Goal: Information Seeking & Learning: Learn about a topic

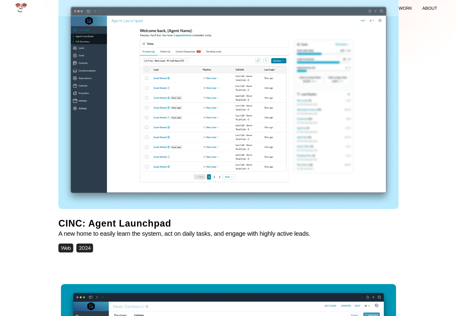
scroll to position [159, 0]
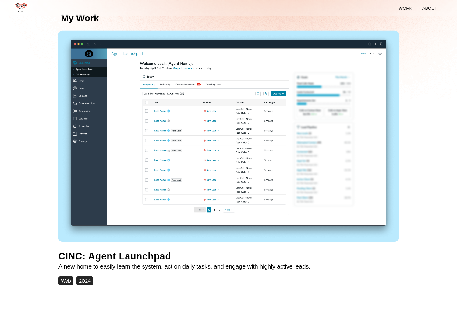
click at [199, 143] on img at bounding box center [228, 136] width 340 height 211
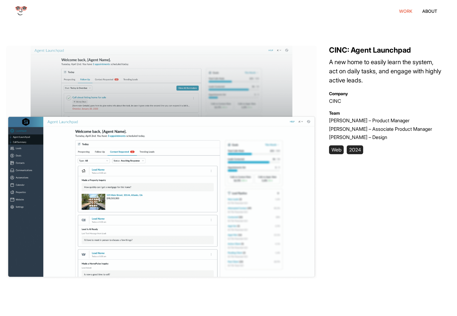
click at [405, 10] on li "work" at bounding box center [405, 11] width 13 height 5
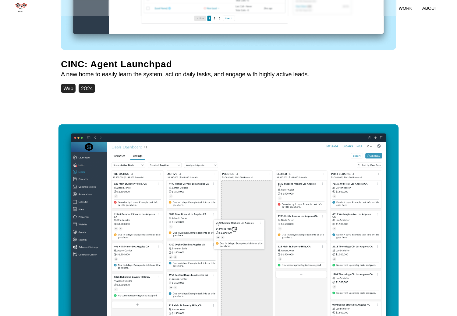
scroll to position [500, 0]
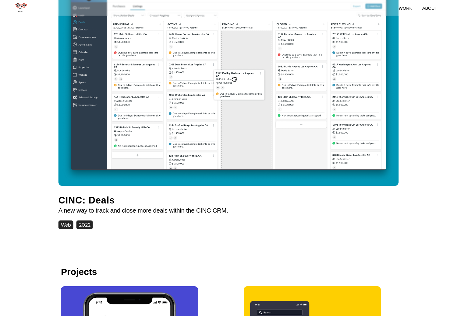
click at [243, 79] on img at bounding box center [228, 79] width 340 height 211
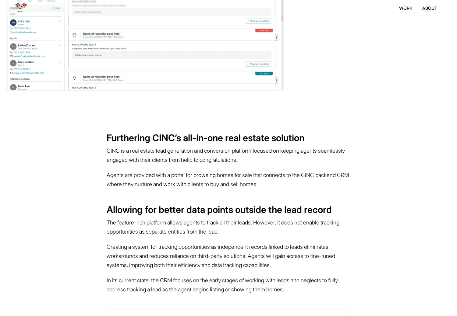
scroll to position [217, 0]
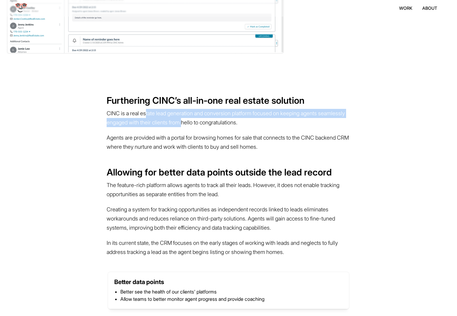
drag, startPoint x: 151, startPoint y: 113, endPoint x: 226, endPoint y: 121, distance: 75.3
click at [222, 120] on p "CINC is a real estate lead generation and conversion platform focused on keepin…" at bounding box center [229, 118] width 244 height 24
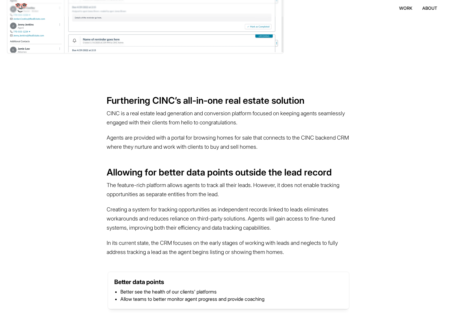
click at [235, 121] on p "CINC is a real estate lead generation and conversion platform focused on keepin…" at bounding box center [229, 118] width 244 height 24
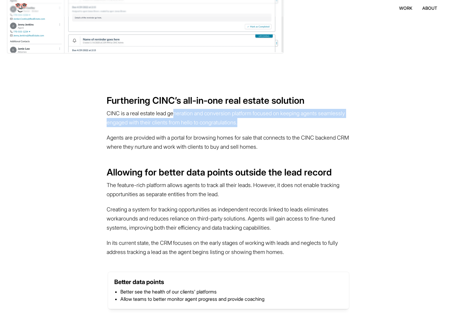
drag, startPoint x: 182, startPoint y: 114, endPoint x: 261, endPoint y: 126, distance: 80.2
click at [261, 126] on p "CINC is a real estate lead generation and conversion platform focused on keepin…" at bounding box center [229, 118] width 244 height 24
drag, startPoint x: 220, startPoint y: 116, endPoint x: 253, endPoint y: 129, distance: 35.7
click at [253, 129] on div "Furthering CINC’s all-in-one real estate solution CINC is a real estate lead ge…" at bounding box center [229, 125] width 244 height 60
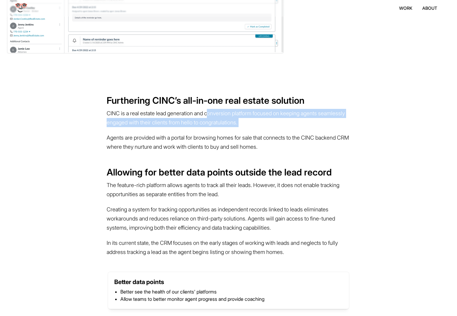
click at [253, 130] on p "Agents are provided with a portal for browsing homes for sale that connects to …" at bounding box center [229, 142] width 244 height 24
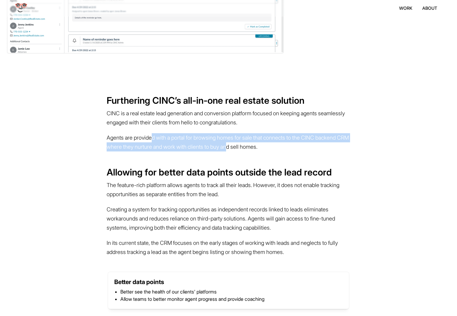
drag, startPoint x: 156, startPoint y: 137, endPoint x: 280, endPoint y: 146, distance: 124.0
click at [279, 145] on p "Agents are provided with a portal for browsing homes for sale that connects to …" at bounding box center [229, 142] width 244 height 24
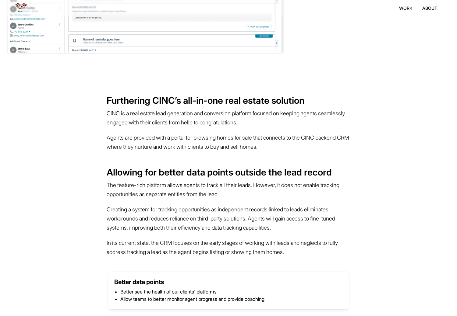
click at [281, 145] on p "Agents are provided with a portal for browsing homes for sale that connects to …" at bounding box center [229, 142] width 244 height 24
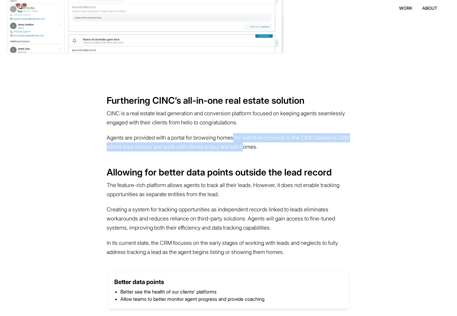
drag, startPoint x: 247, startPoint y: 135, endPoint x: 293, endPoint y: 143, distance: 47.0
click at [293, 143] on p "Agents are provided with a portal for browsing homes for sale that connects to …" at bounding box center [229, 142] width 244 height 24
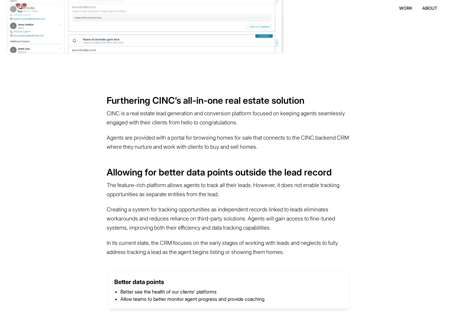
click at [293, 144] on p "Agents are provided with a portal for browsing homes for sale that connects to …" at bounding box center [229, 142] width 244 height 24
drag, startPoint x: 142, startPoint y: 183, endPoint x: 226, endPoint y: 200, distance: 85.6
click at [226, 200] on p "The feature-rich platform allows agents to track all their leads. However, it d…" at bounding box center [229, 190] width 244 height 24
click at [225, 200] on p "The feature-rich platform allows agents to track all their leads. However, it d…" at bounding box center [229, 190] width 244 height 24
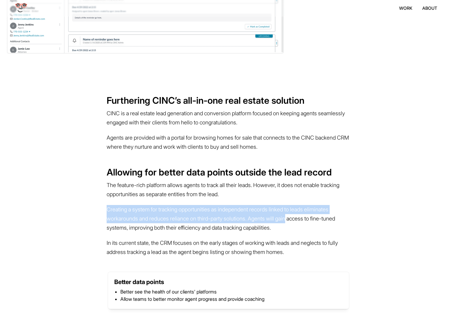
drag, startPoint x: 173, startPoint y: 203, endPoint x: 301, endPoint y: 217, distance: 128.9
click at [301, 217] on p "Creating a system for tracking opportunities as independent records linked to l…" at bounding box center [229, 218] width 244 height 33
click at [301, 216] on p "Creating a system for tracking opportunities as independent records linked to l…" at bounding box center [229, 218] width 244 height 33
drag, startPoint x: 254, startPoint y: 206, endPoint x: 319, endPoint y: 222, distance: 67.0
click at [319, 222] on p "Creating a system for tracking opportunities as independent records linked to l…" at bounding box center [229, 218] width 244 height 33
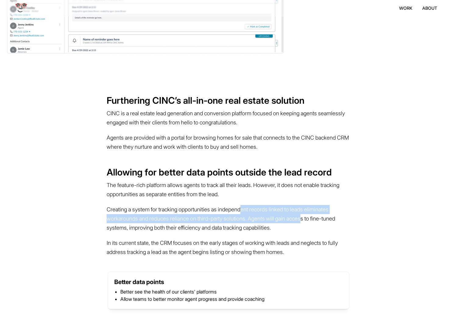
click at [319, 222] on p "Creating a system for tracking opportunities as independent records linked to l…" at bounding box center [229, 218] width 244 height 33
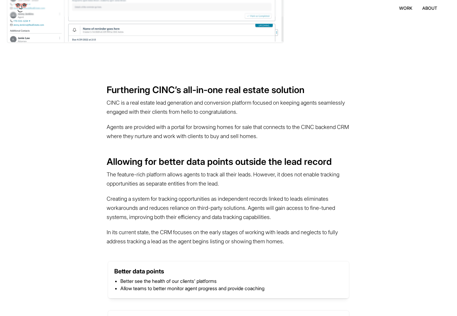
scroll to position [251, 0]
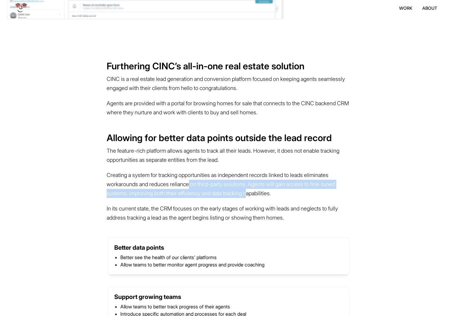
drag, startPoint x: 212, startPoint y: 189, endPoint x: 278, endPoint y: 196, distance: 65.8
click at [280, 195] on p "Creating a system for tracking opportunities as independent records linked to l…" at bounding box center [229, 184] width 244 height 33
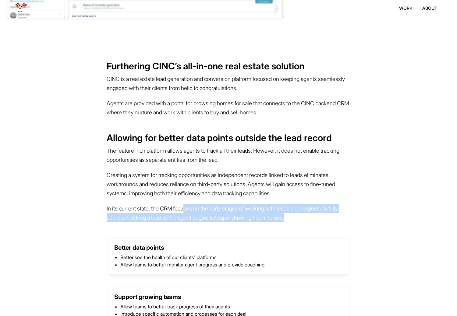
drag, startPoint x: 194, startPoint y: 204, endPoint x: 323, endPoint y: 216, distance: 129.7
click at [325, 216] on p "In its current state, the CRM focuses on the early stages of working with leads…" at bounding box center [229, 213] width 244 height 24
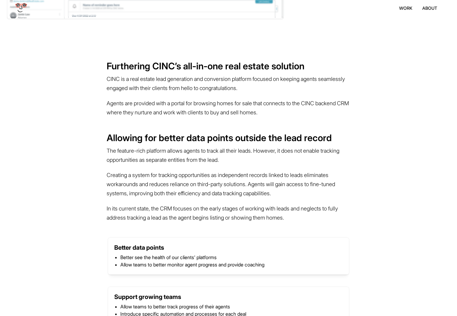
click at [259, 197] on p "Creating a system for tracking opportunities as independent records linked to l…" at bounding box center [229, 184] width 244 height 33
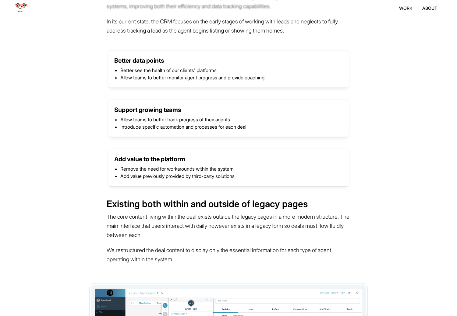
scroll to position [446, 0]
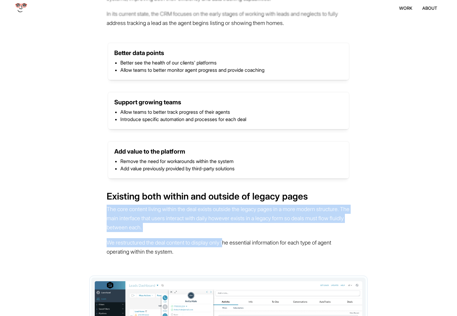
drag, startPoint x: 111, startPoint y: 203, endPoint x: 229, endPoint y: 240, distance: 123.9
click at [236, 240] on div "Existing both within and outside of legacy pages The core content living within…" at bounding box center [229, 225] width 244 height 69
click at [229, 240] on p "We restructured the deal content to display only the essential information for …" at bounding box center [229, 247] width 244 height 24
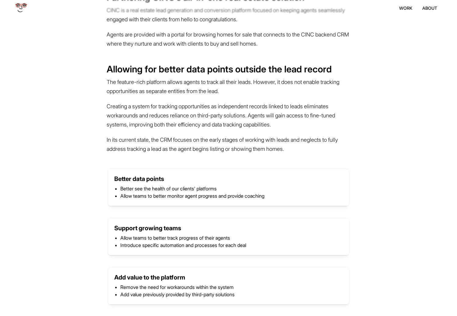
scroll to position [0, 0]
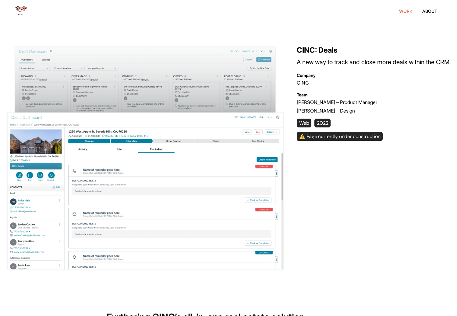
click at [404, 11] on li "work" at bounding box center [405, 11] width 13 height 5
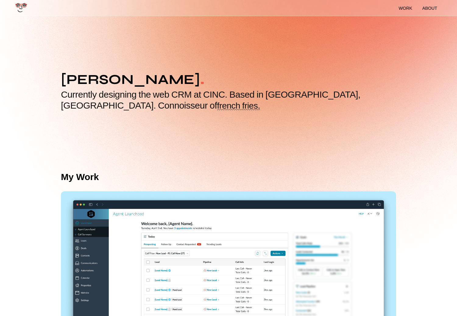
scroll to position [111, 0]
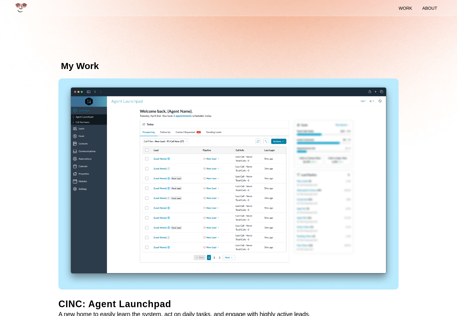
click at [261, 131] on img at bounding box center [228, 184] width 340 height 211
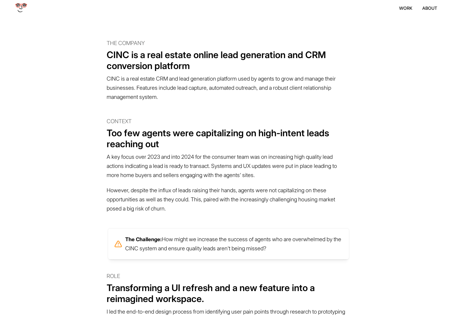
scroll to position [287, 0]
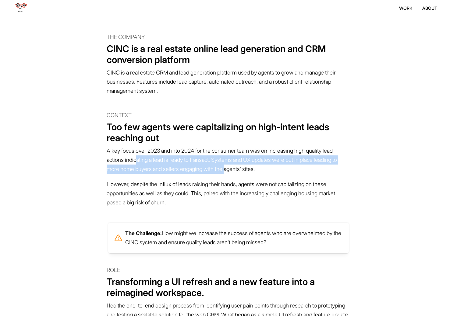
drag, startPoint x: 164, startPoint y: 164, endPoint x: 263, endPoint y: 174, distance: 98.6
click at [263, 174] on p "A key focus over 2023 and into 2024 for the consumer team was on increasing hig…" at bounding box center [229, 159] width 244 height 33
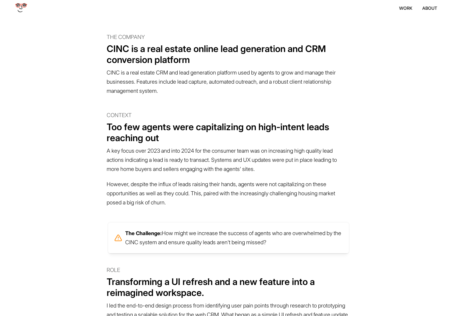
click at [263, 174] on p "A key focus over 2023 and into 2024 for the consumer team was on increasing hig…" at bounding box center [229, 159] width 244 height 33
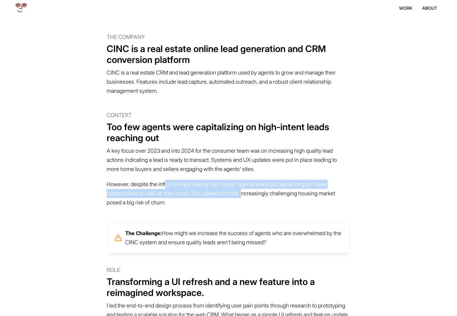
drag, startPoint x: 218, startPoint y: 191, endPoint x: 256, endPoint y: 195, distance: 37.6
click at [256, 195] on p "However, despite the influx of leads raising their hands, agents were not capit…" at bounding box center [229, 193] width 244 height 33
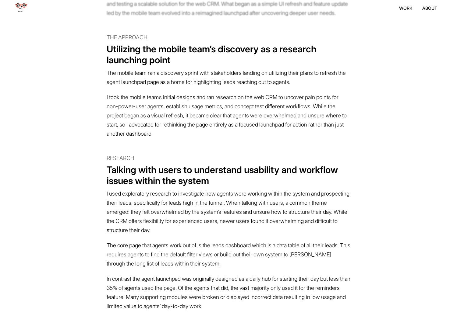
scroll to position [606, 0]
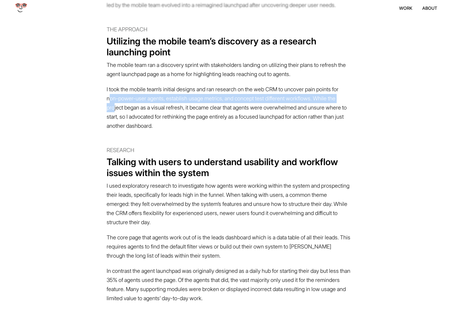
drag, startPoint x: 141, startPoint y: 115, endPoint x: 182, endPoint y: 128, distance: 42.6
click at [171, 123] on p "I took the mobile team’s initial designs and ran research on the web CRM to unc…" at bounding box center [229, 108] width 244 height 52
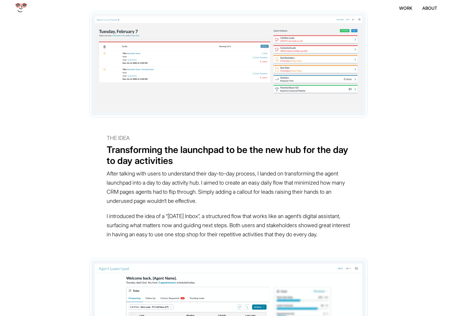
scroll to position [1022, 0]
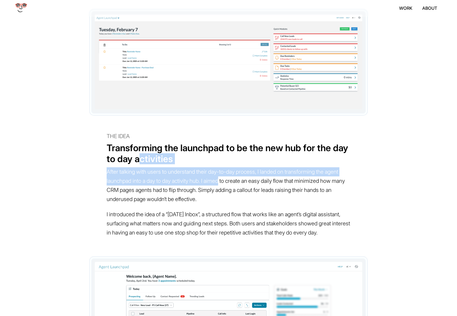
drag, startPoint x: 167, startPoint y: 173, endPoint x: 248, endPoint y: 191, distance: 83.6
click at [248, 191] on div "The Idea Transforming the launchpad to be the new hub for the day to day activi…" at bounding box center [229, 186] width 244 height 109
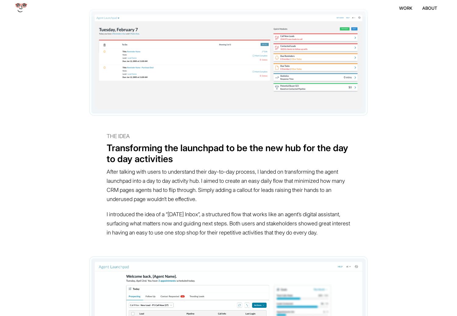
click at [244, 195] on p "After talking with users to understand their day-to-day process, I landed on tr…" at bounding box center [229, 185] width 244 height 43
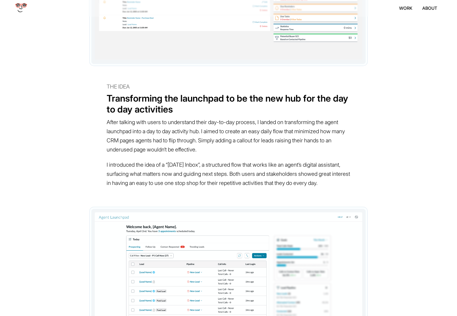
scroll to position [1078, 0]
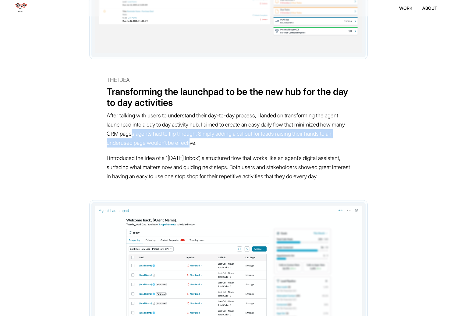
drag, startPoint x: 190, startPoint y: 144, endPoint x: 263, endPoint y: 162, distance: 75.5
click at [263, 151] on p "After talking with users to understand their day-to-day process, I landed on tr…" at bounding box center [229, 129] width 244 height 43
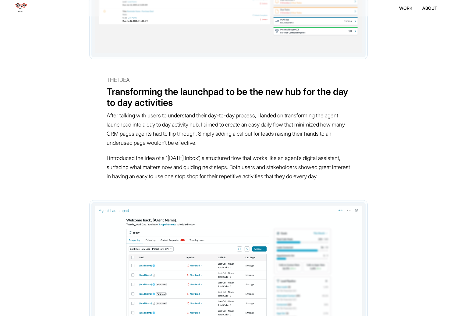
click at [263, 151] on p "After talking with users to understand their day-to-day process, I landed on tr…" at bounding box center [229, 129] width 244 height 43
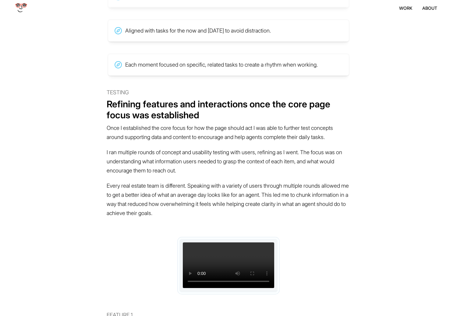
scroll to position [1555, 0]
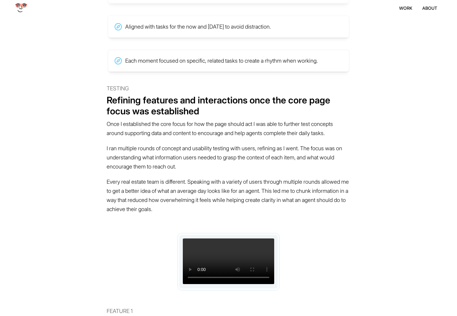
drag, startPoint x: 158, startPoint y: 141, endPoint x: 258, endPoint y: 180, distance: 107.1
click at [271, 185] on div "Testing Refining features and interactions once the core page focus was establi…" at bounding box center [229, 150] width 244 height 133
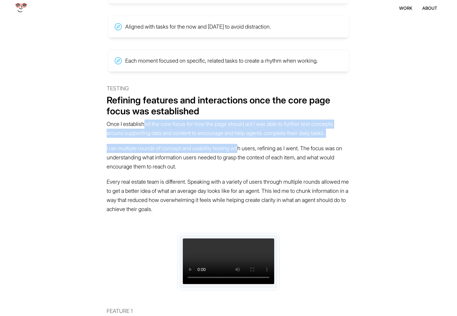
drag, startPoint x: 165, startPoint y: 153, endPoint x: 254, endPoint y: 180, distance: 92.7
click at [254, 180] on div "Testing Refining features and interactions once the core page focus was establi…" at bounding box center [229, 150] width 244 height 133
click at [254, 174] on p "I ran multiple rounds of concept and usability testing with users, refining as …" at bounding box center [229, 157] width 244 height 33
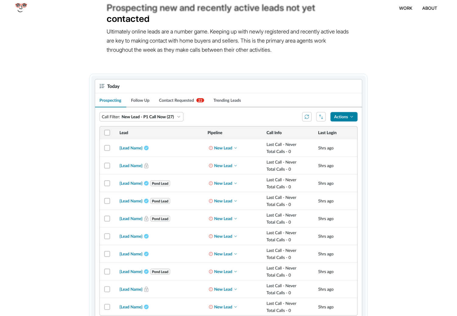
scroll to position [1892, 0]
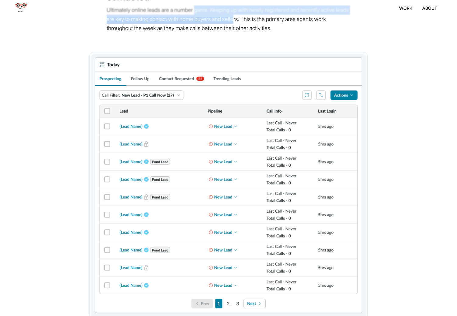
drag, startPoint x: 226, startPoint y: 195, endPoint x: 280, endPoint y: 203, distance: 54.2
click at [278, 36] on p "Ultimately online leads are a number game. Keeping up with newly registered and…" at bounding box center [229, 18] width 244 height 33
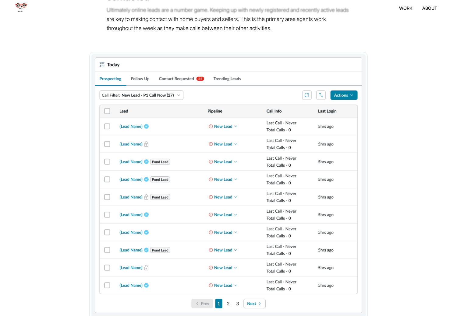
click at [280, 36] on p "Ultimately online leads are a number game. Keeping up with newly registered and…" at bounding box center [229, 18] width 244 height 33
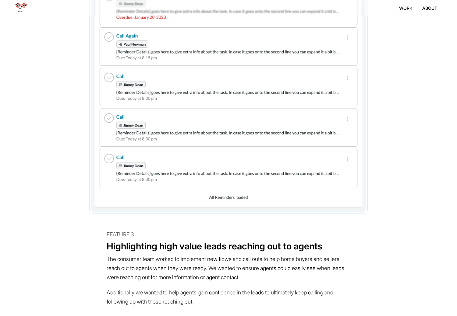
scroll to position [2372, 0]
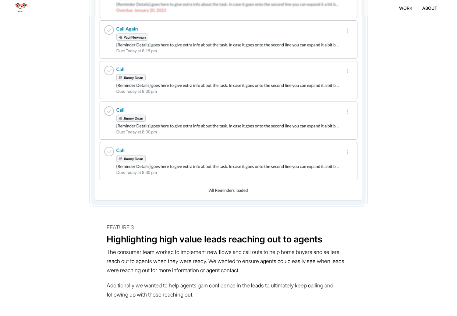
drag, startPoint x: 198, startPoint y: 74, endPoint x: 263, endPoint y: 85, distance: 66.3
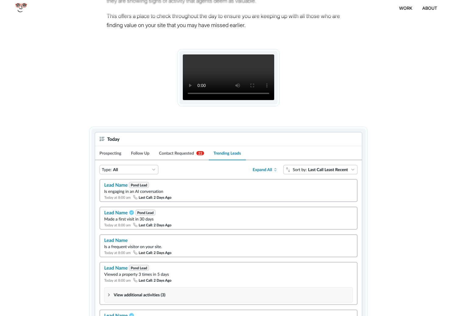
drag, startPoint x: 158, startPoint y: 178, endPoint x: 244, endPoint y: 186, distance: 86.6
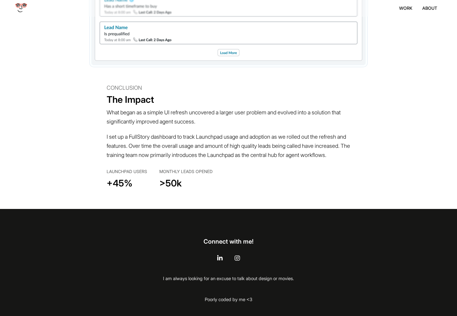
scroll to position [3907, 0]
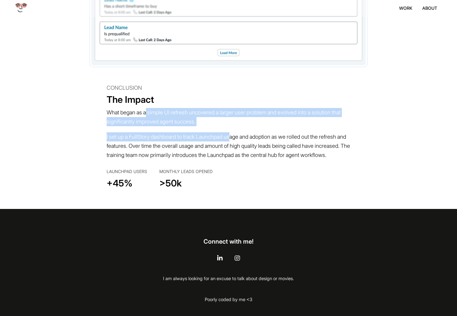
drag, startPoint x: 152, startPoint y: 158, endPoint x: 245, endPoint y: 181, distance: 95.7
click at [245, 181] on div "Conclusion The Impact What began as a simple UI refresh uncovered a larger user…" at bounding box center [229, 135] width 244 height 104
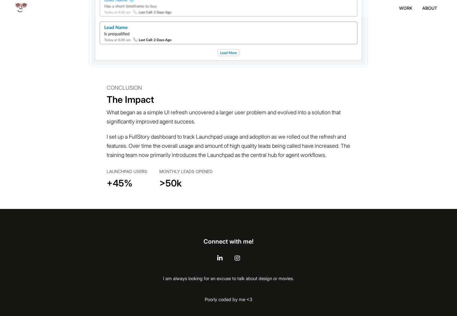
click at [248, 163] on p "I set up a FullStory dashboard to track Launchpad usage and adoption as we roll…" at bounding box center [229, 145] width 244 height 33
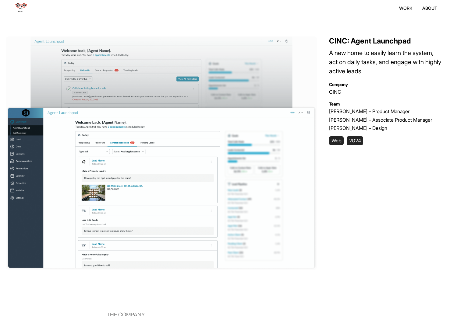
scroll to position [0, 0]
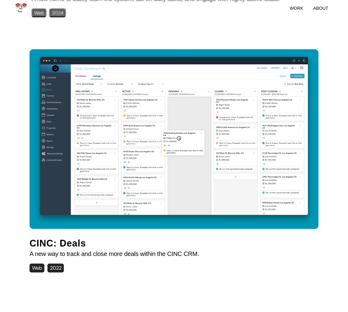
scroll to position [379, 0]
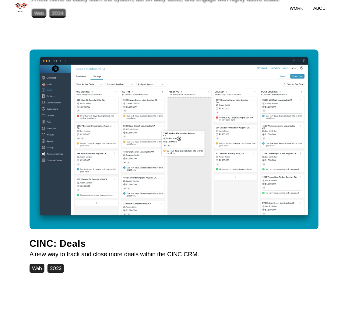
click at [160, 140] on img at bounding box center [174, 138] width 289 height 179
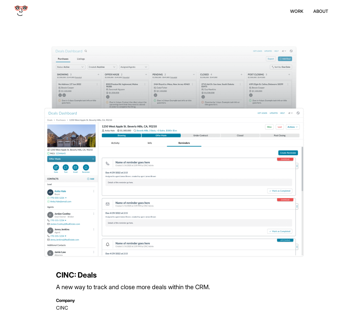
click at [22, 9] on icon at bounding box center [21, 8] width 14 height 5
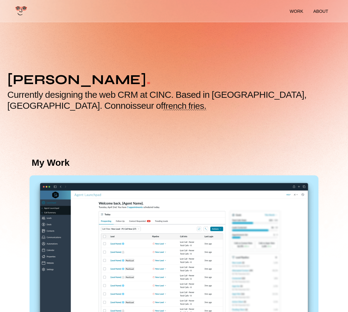
click at [127, 205] on img at bounding box center [174, 264] width 289 height 179
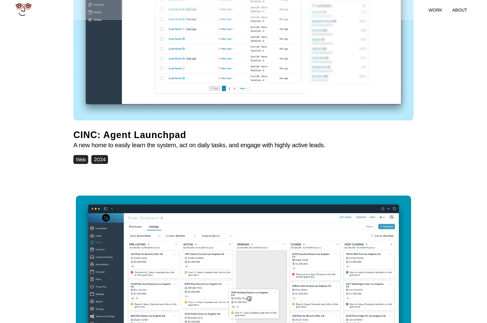
scroll to position [103, 0]
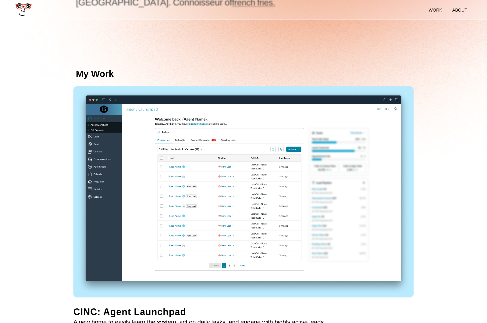
click at [286, 166] on img at bounding box center [243, 191] width 340 height 211
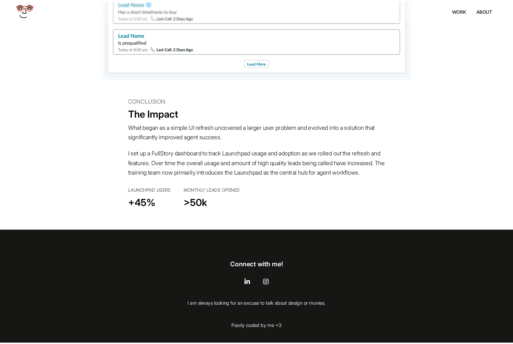
scroll to position [3773, 0]
